Goal: Information Seeking & Learning: Learn about a topic

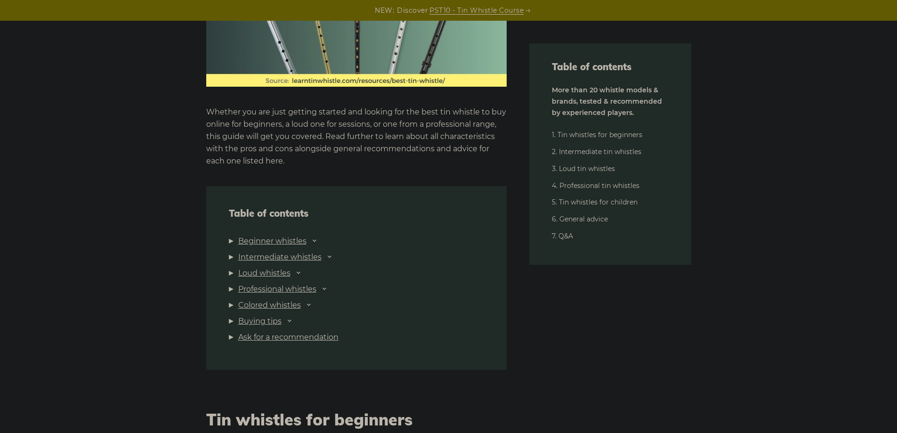
scroll to position [942, 0]
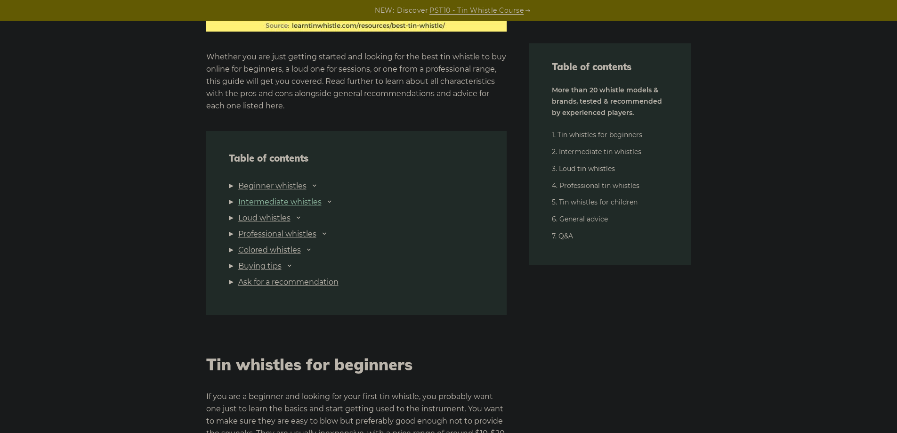
click at [268, 200] on link "Intermediate whistles" at bounding box center [279, 202] width 83 height 12
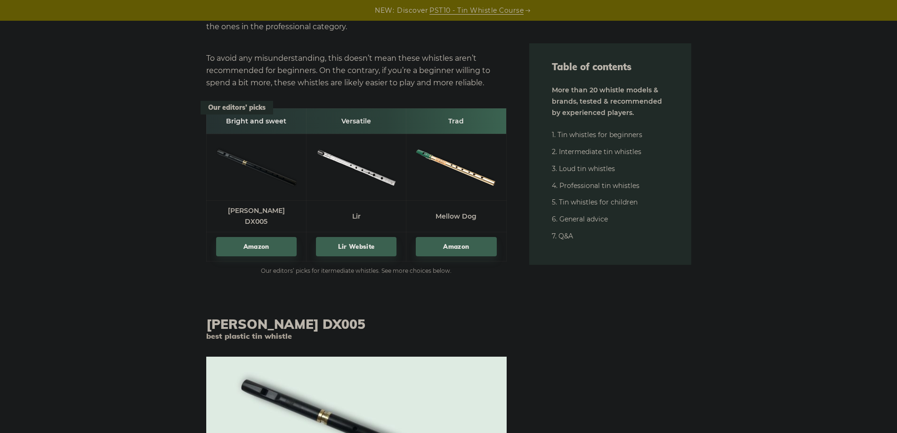
scroll to position [5206, 0]
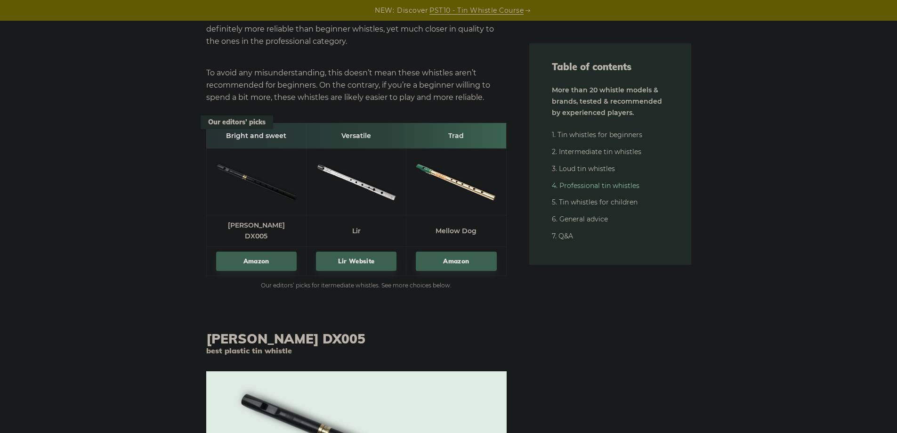
click at [589, 186] on link "4. Professional tin whistles" at bounding box center [596, 185] width 88 height 8
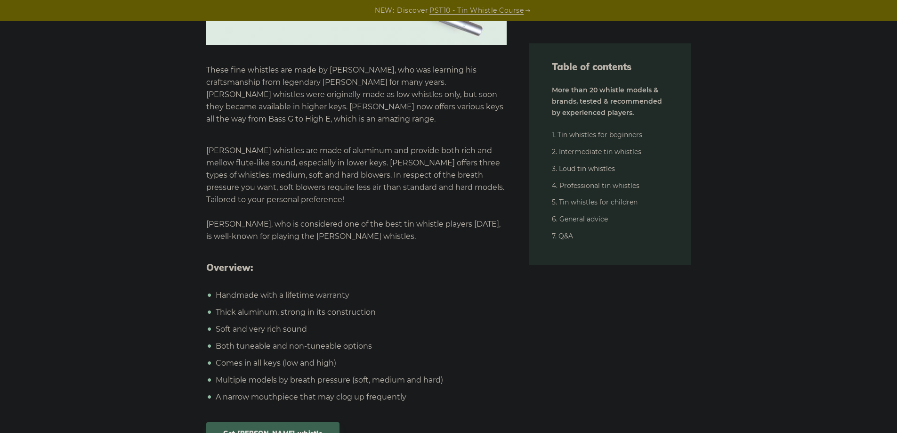
scroll to position [12472, 0]
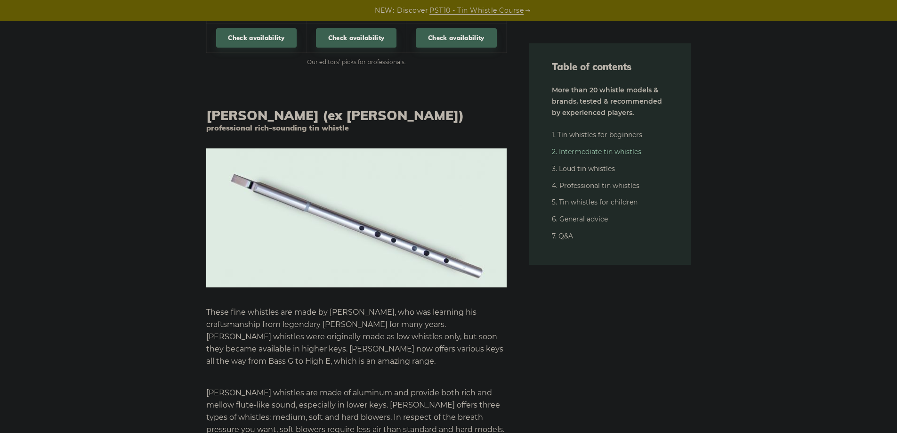
click at [587, 148] on link "2. Intermediate tin whistles" at bounding box center [596, 151] width 89 height 8
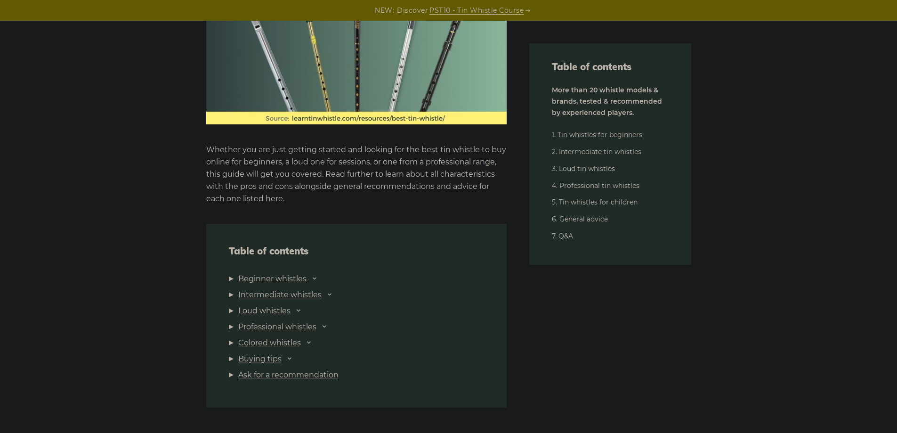
scroll to position [874, 0]
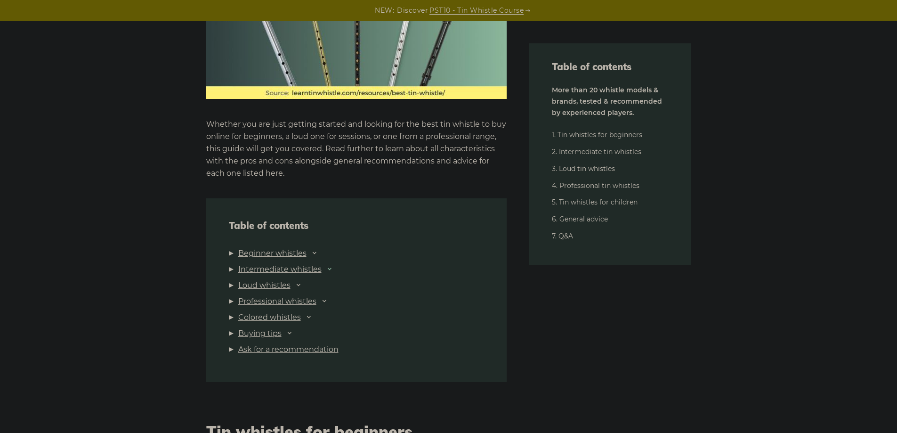
click at [332, 267] on icon at bounding box center [330, 269] width 8 height 8
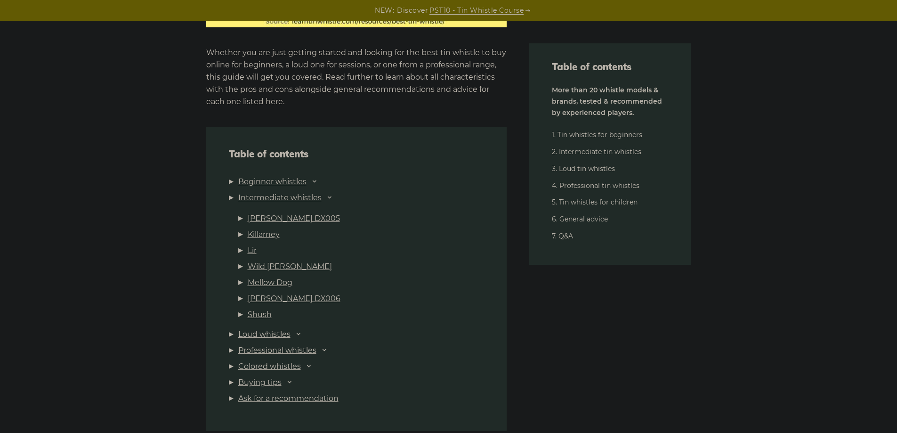
scroll to position [968, 0]
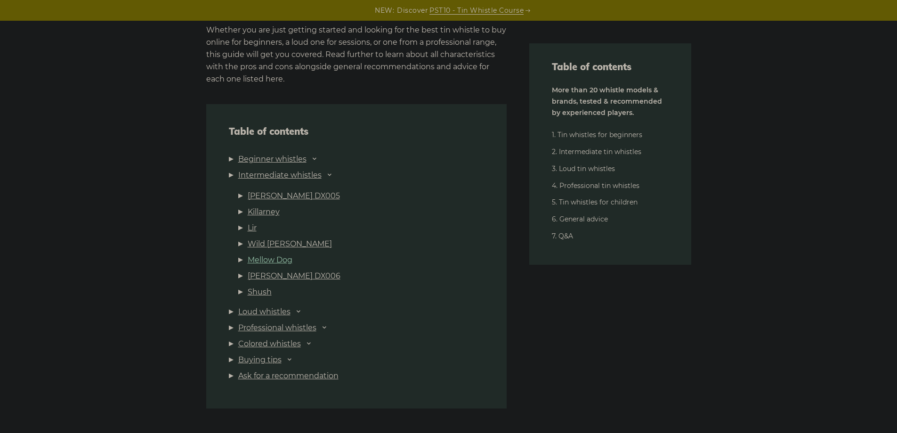
click at [287, 261] on link "Mellow Dog" at bounding box center [270, 260] width 45 height 12
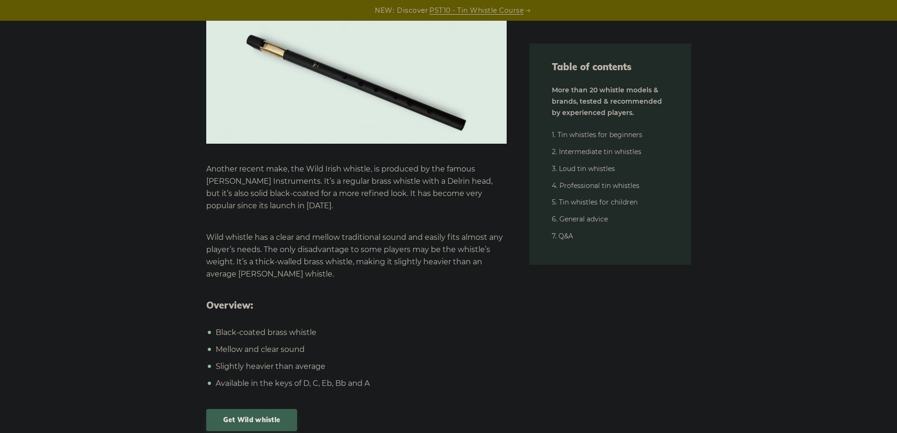
scroll to position [7247, 0]
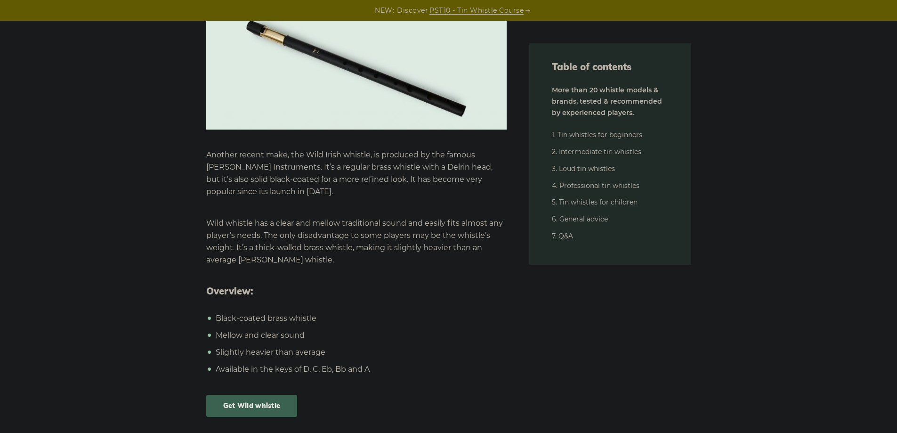
click at [255, 395] on link "Get Wild whistle" at bounding box center [251, 406] width 91 height 22
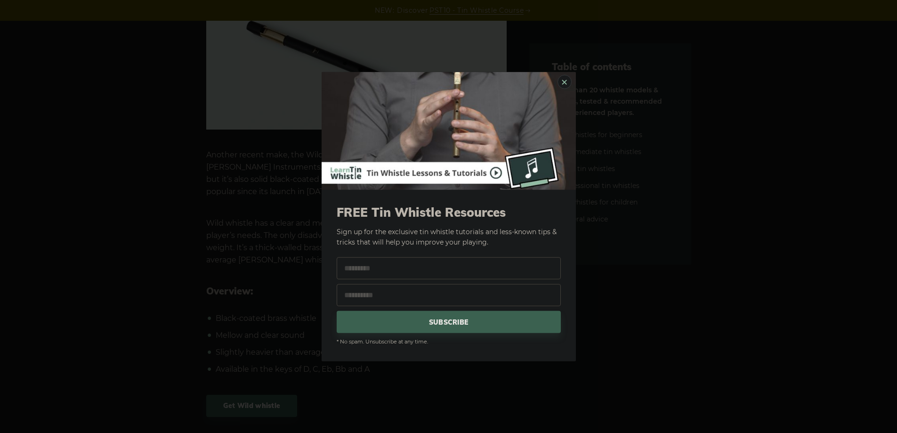
click at [561, 84] on link "×" at bounding box center [564, 81] width 14 height 14
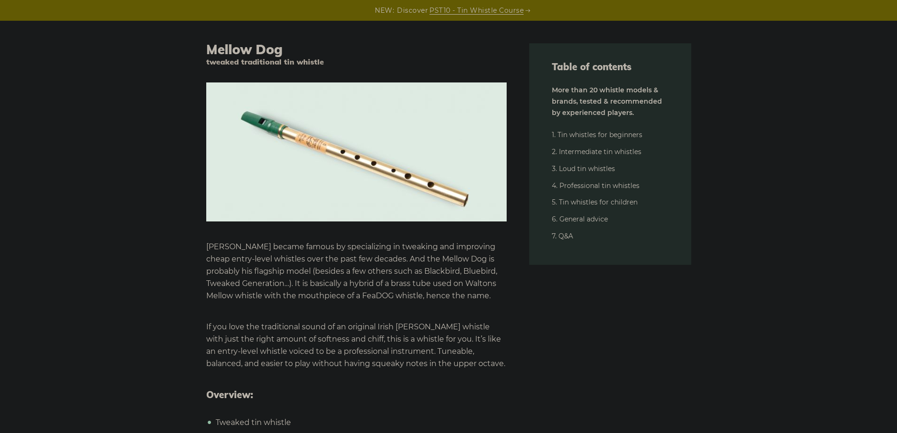
scroll to position [7718, 0]
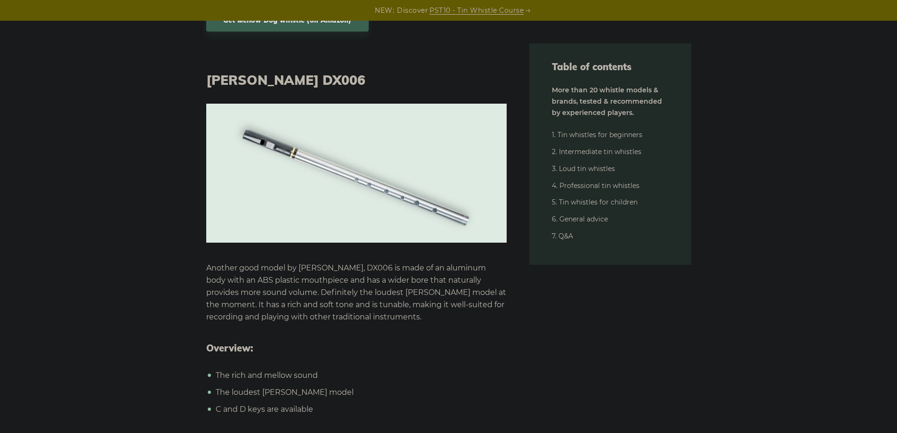
scroll to position [8189, 0]
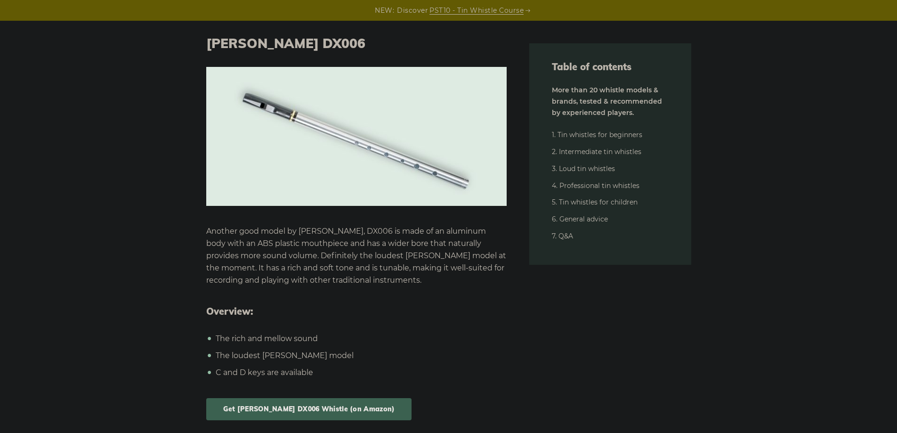
click at [332, 398] on link "Get [PERSON_NAME] DX006 Whistle (on Amazon)" at bounding box center [309, 409] width 206 height 22
